Goal: Task Accomplishment & Management: Manage account settings

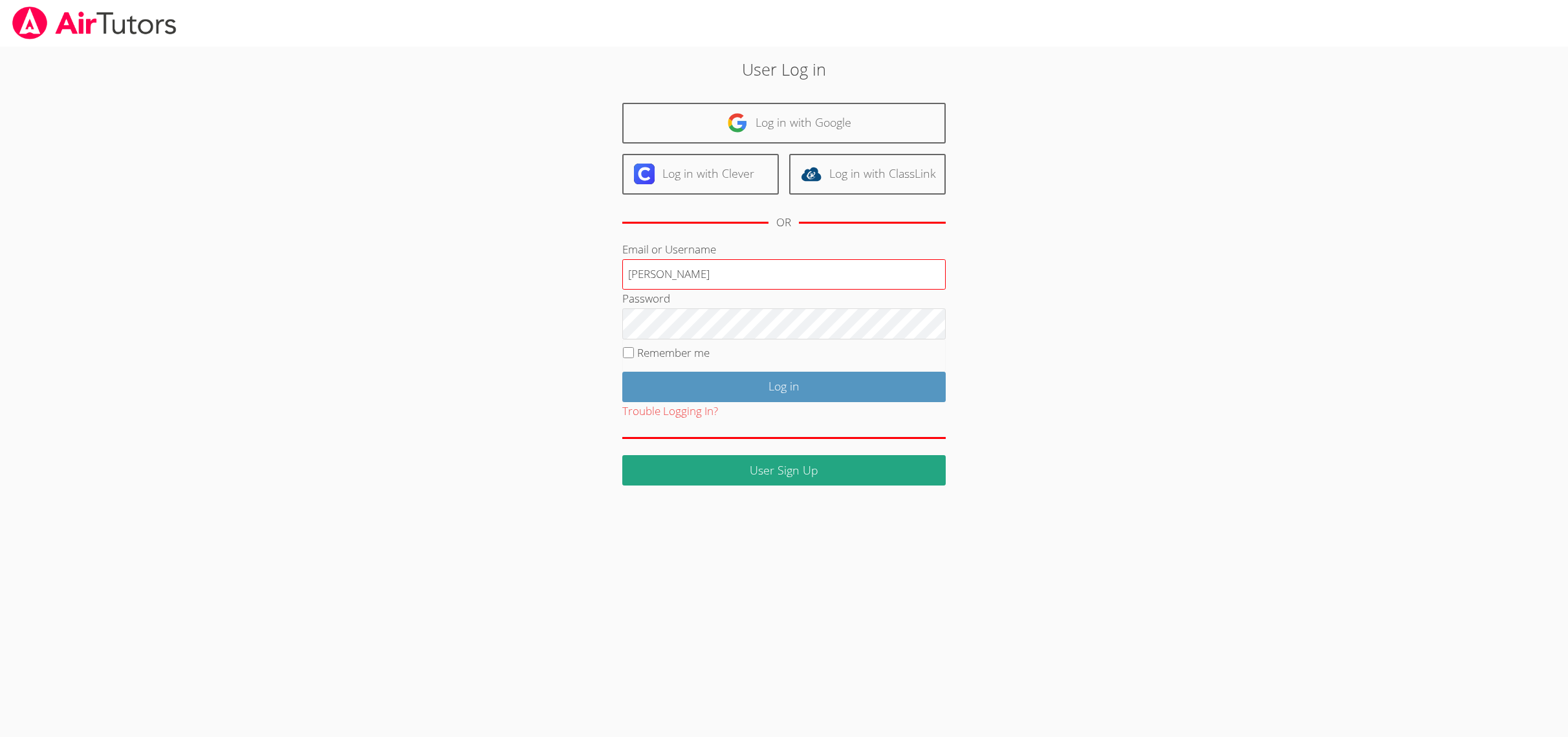
type input "[PERSON_NAME]"
click at [669, 382] on input "Log in" at bounding box center [784, 387] width 323 height 30
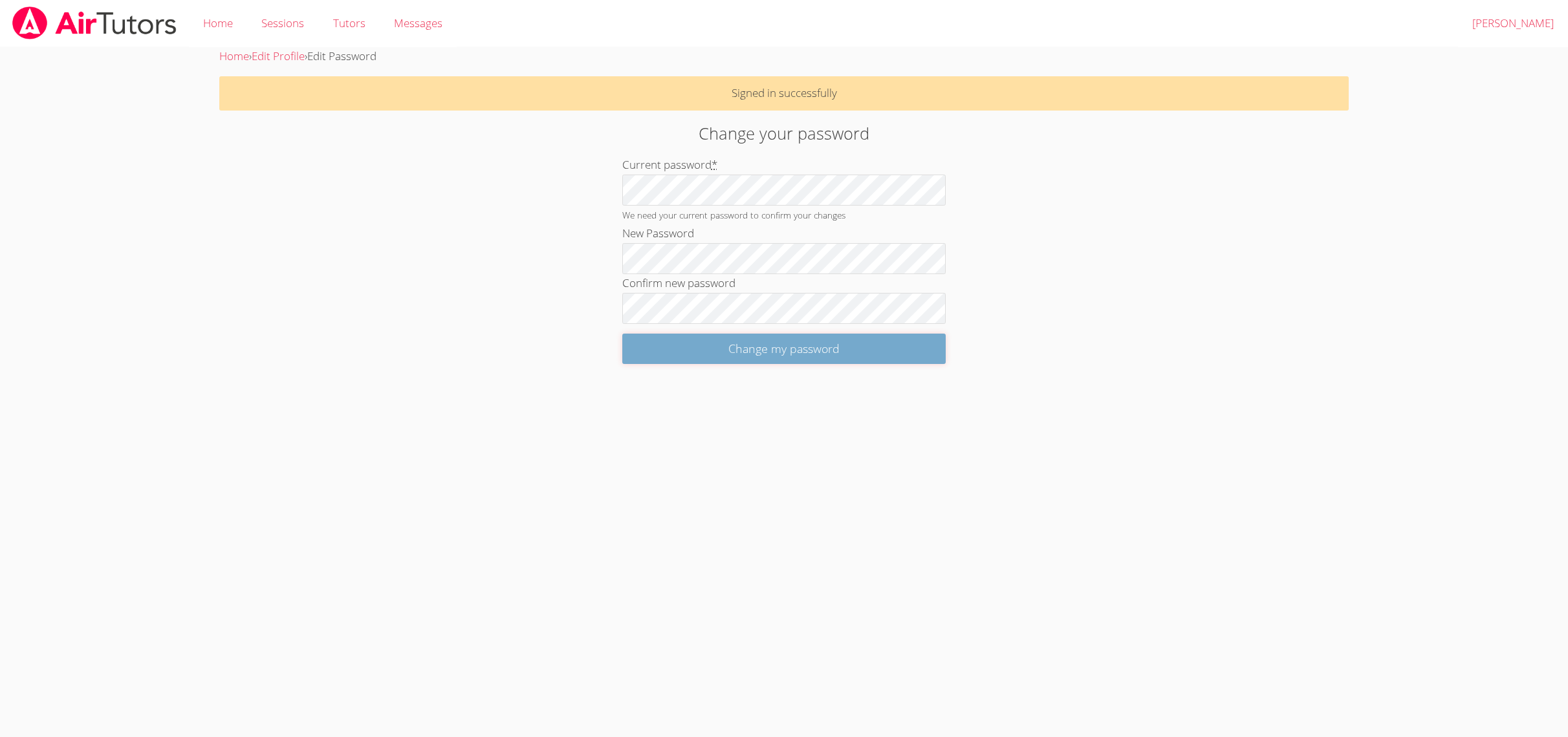
click at [641, 345] on input "Change my password" at bounding box center [784, 349] width 323 height 30
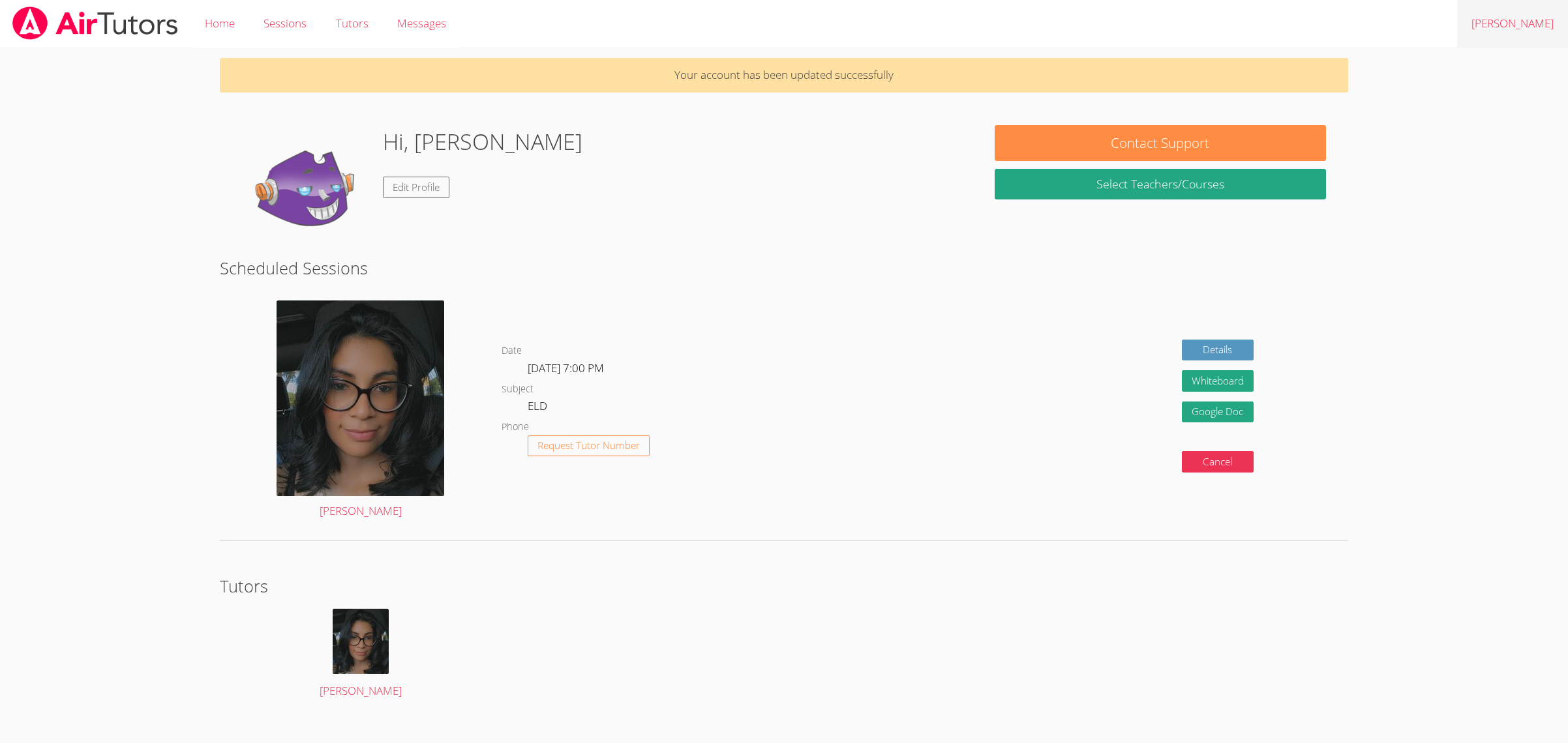
click at [1518, 27] on link "Logout Nolan" at bounding box center [1513, 23] width 111 height 47
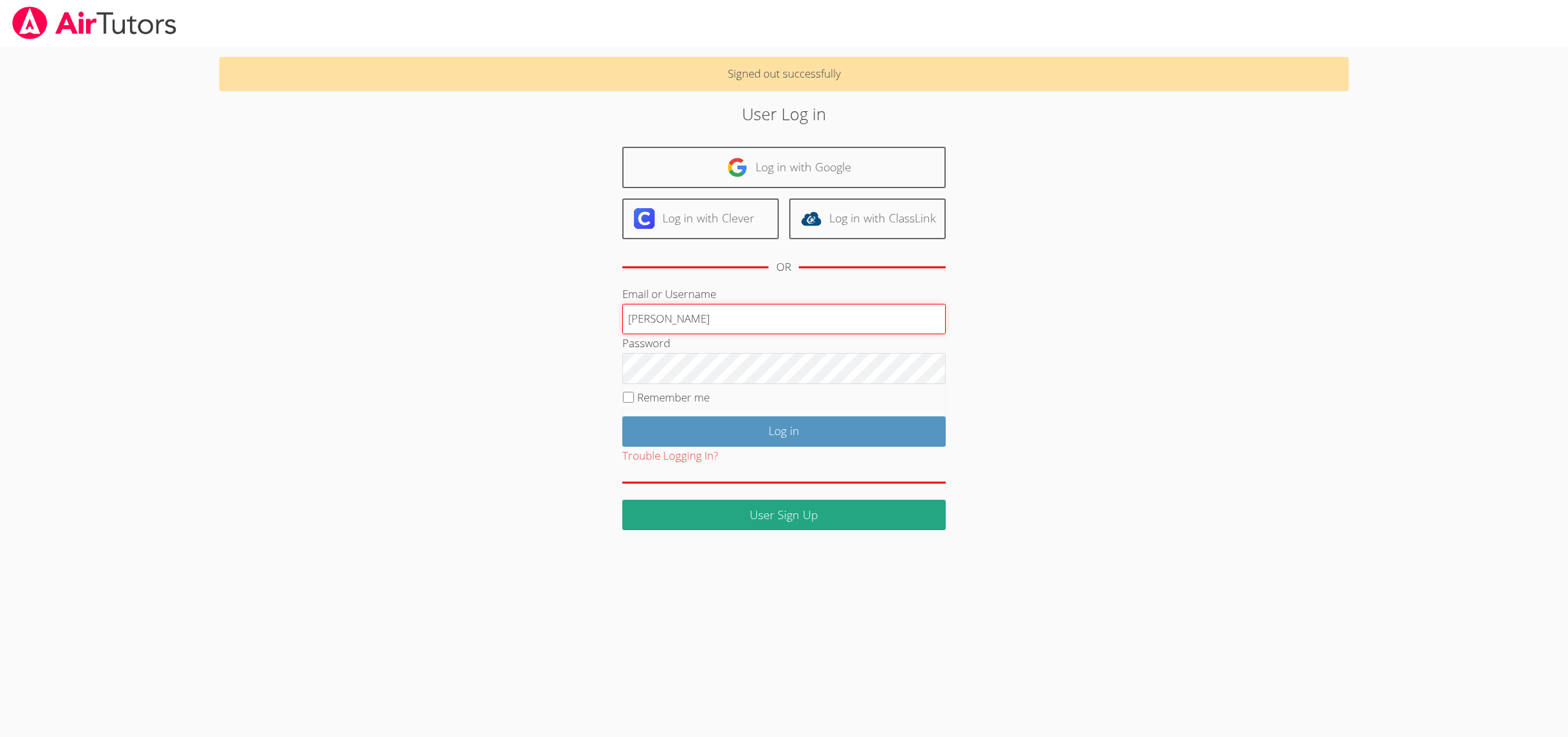
type input "[PERSON_NAME]"
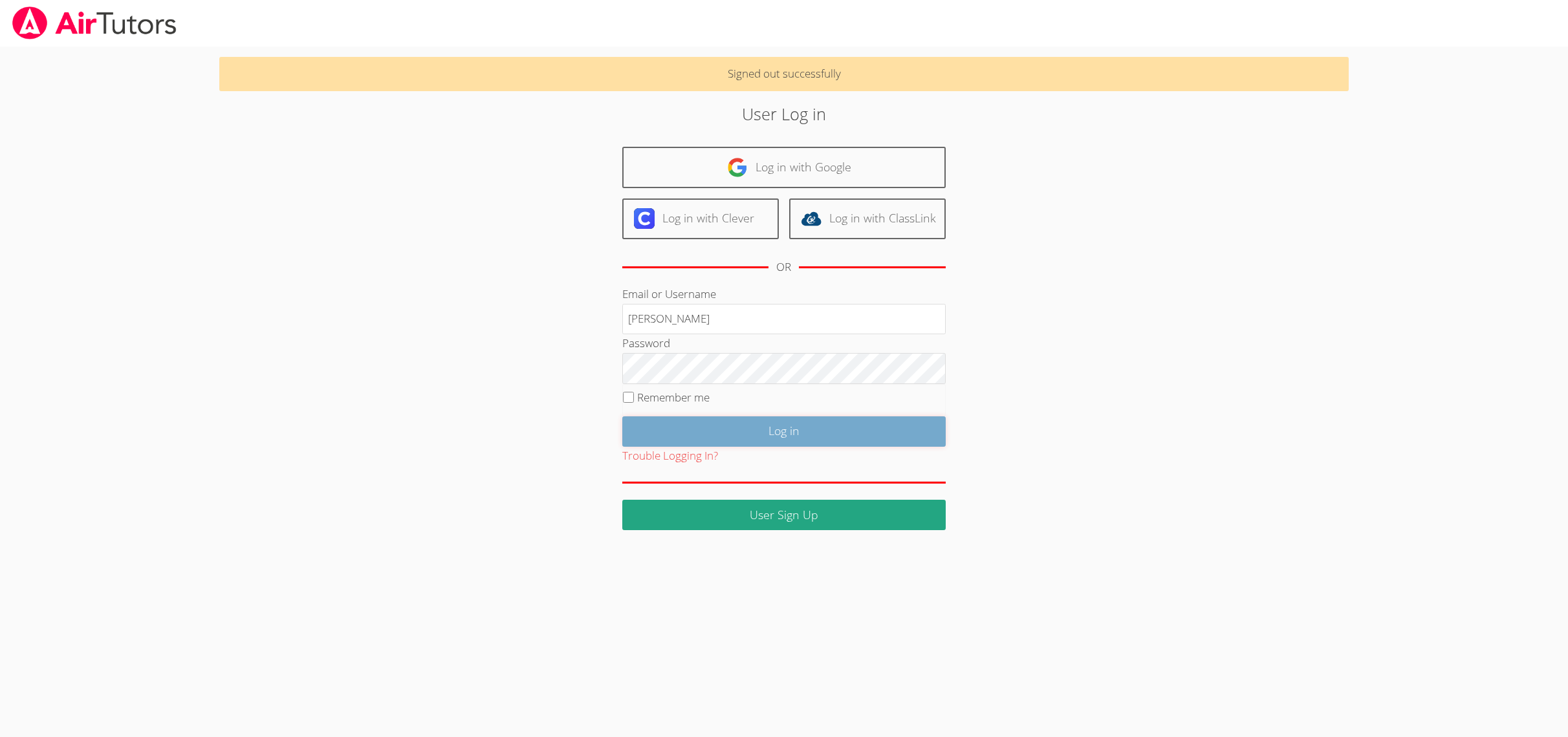
click at [638, 440] on input "Log in" at bounding box center [784, 431] width 323 height 30
